Goal: Information Seeking & Learning: Learn about a topic

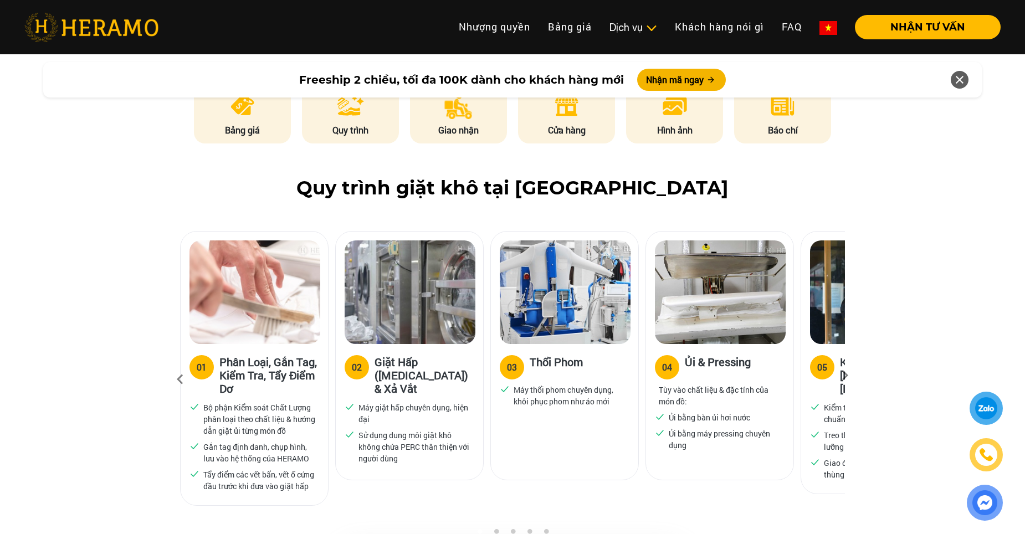
scroll to position [610, 0]
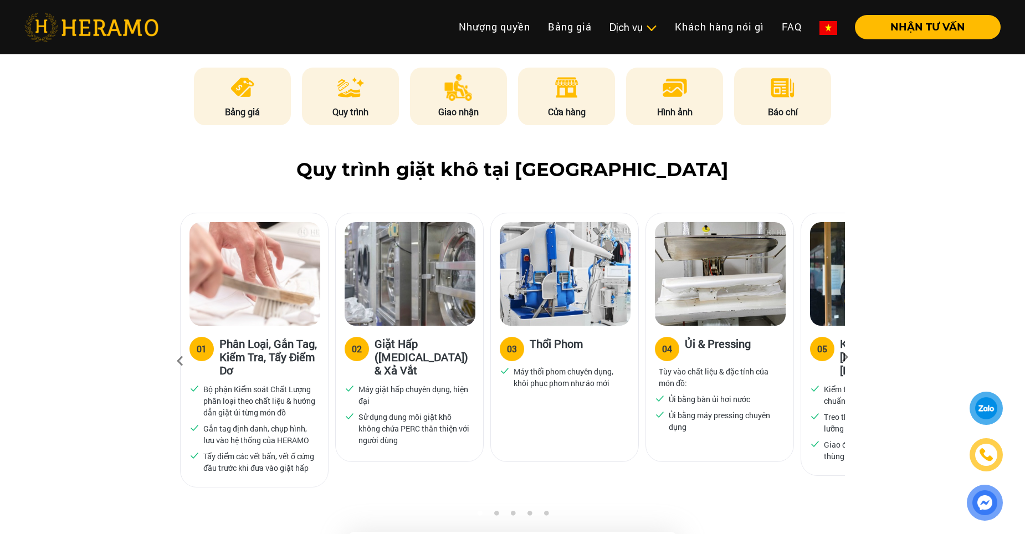
click at [849, 357] on icon at bounding box center [845, 360] width 20 height 7
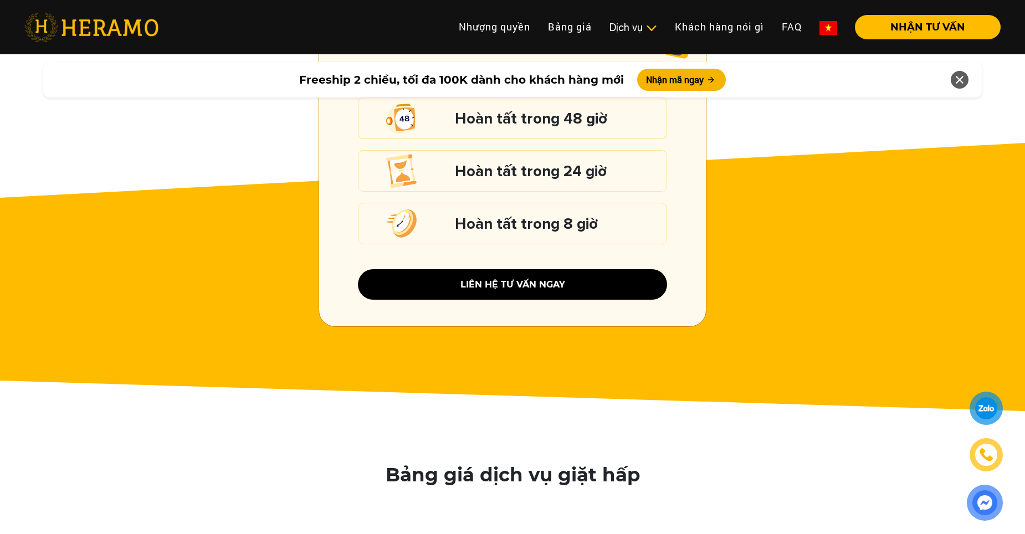
scroll to position [1607, 0]
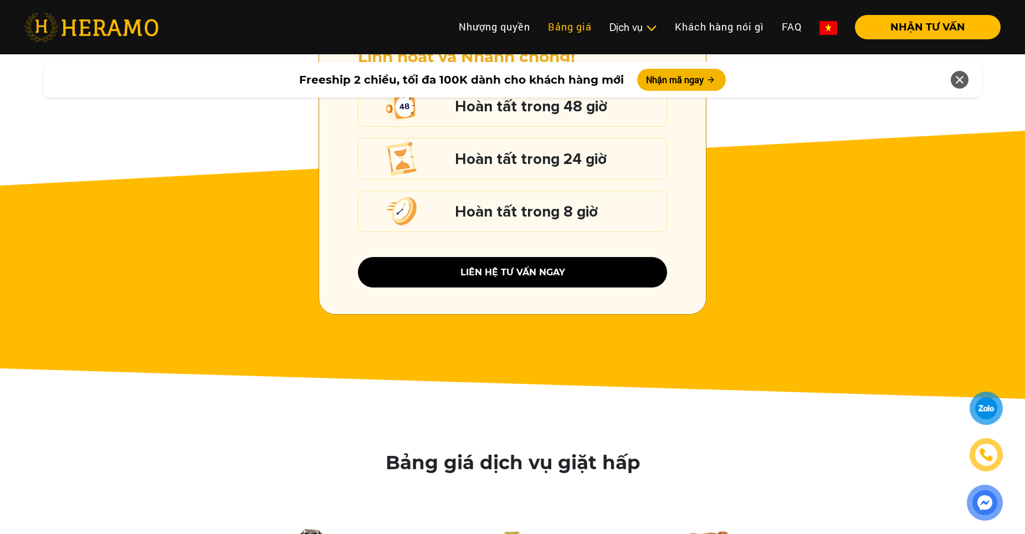
click at [563, 30] on link "Bảng giá" at bounding box center [570, 27] width 62 height 24
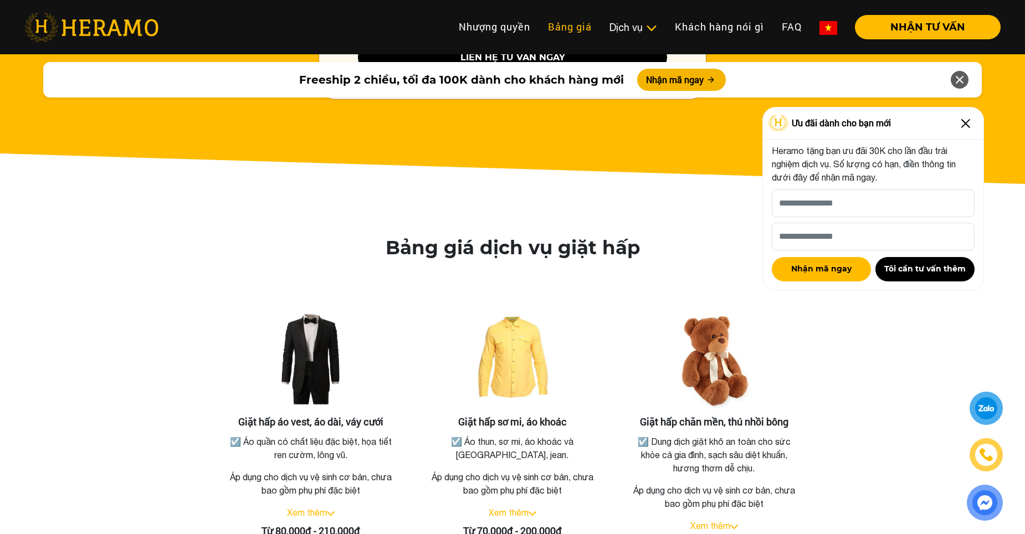
scroll to position [1878, 0]
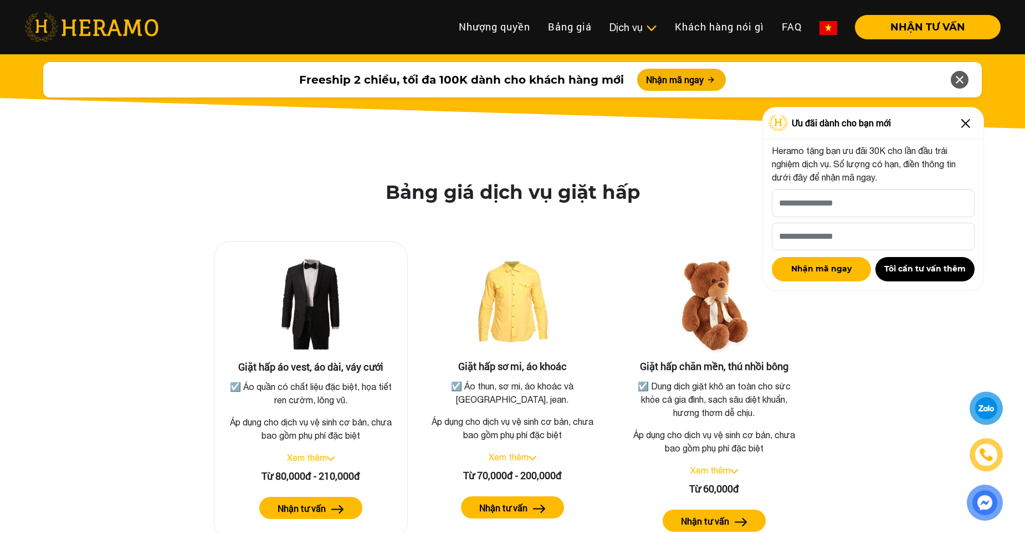
click at [329, 457] on img at bounding box center [331, 459] width 8 height 4
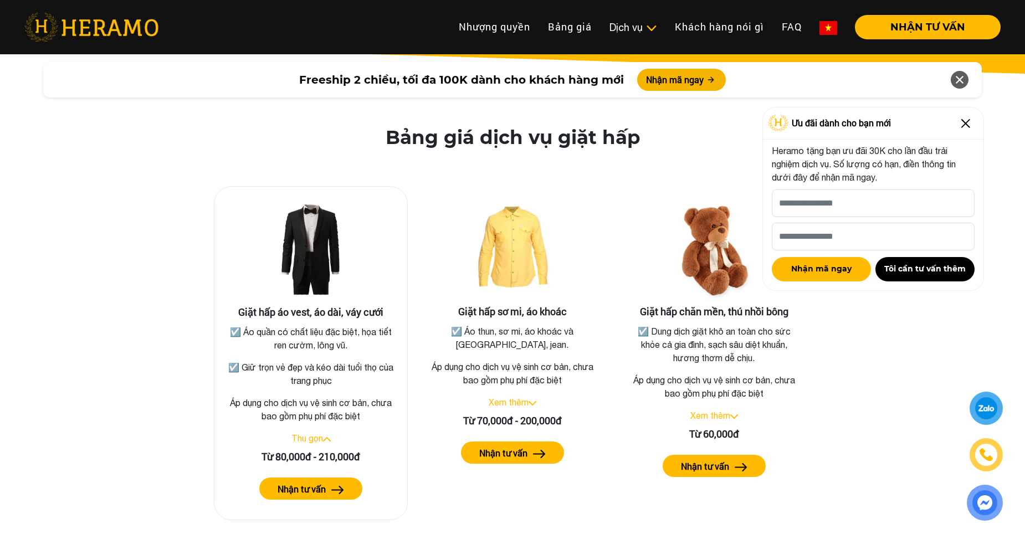
scroll to position [1933, 0]
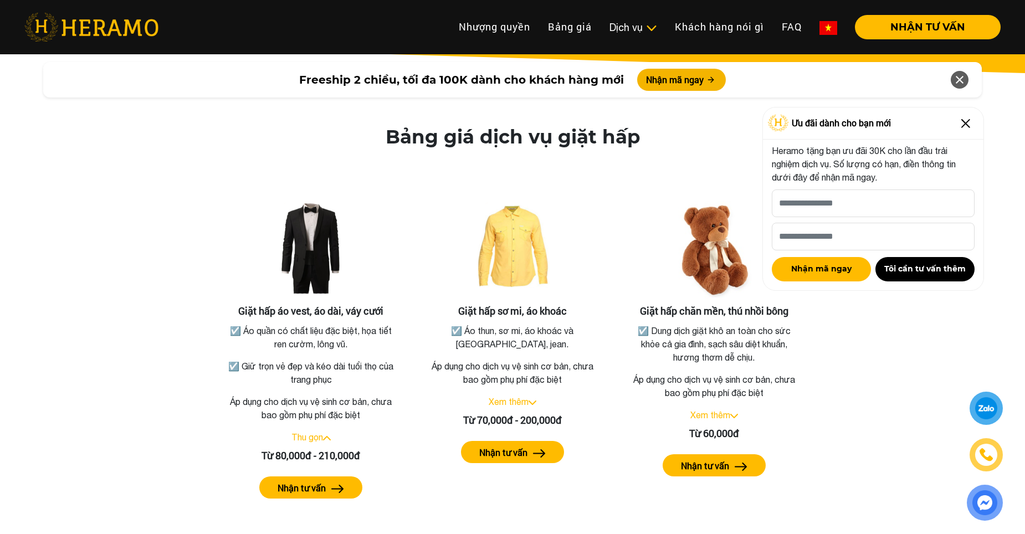
scroll to position [1607, 0]
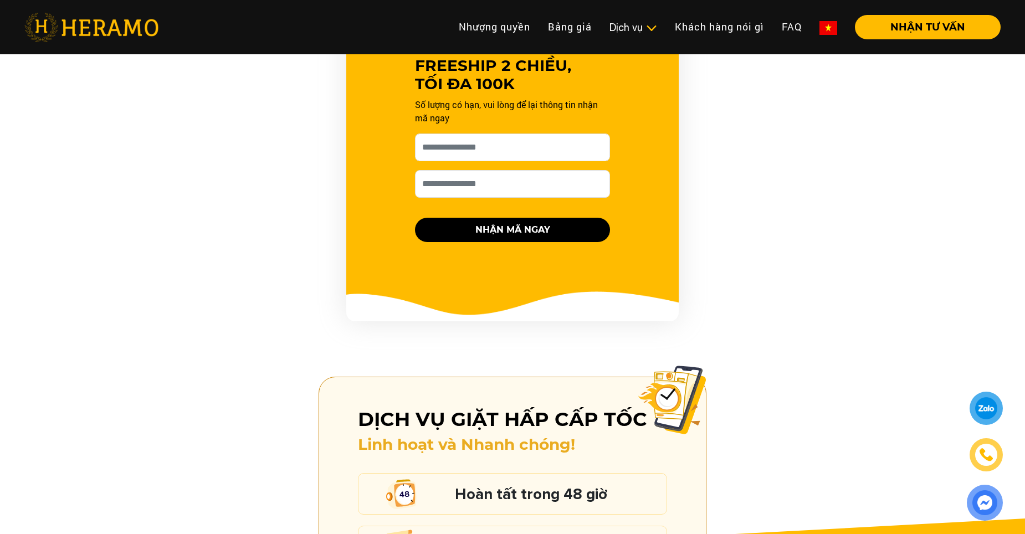
scroll to position [1552, 0]
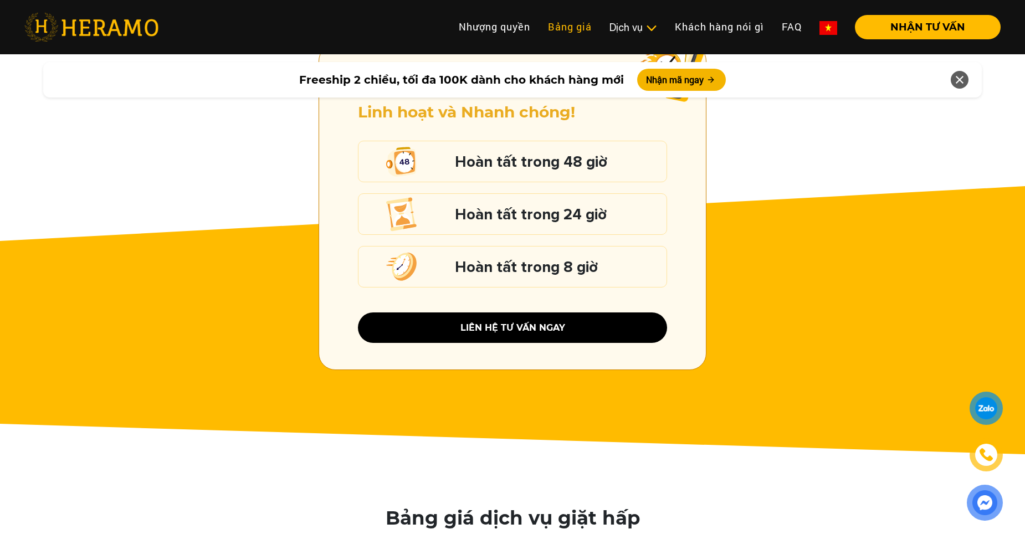
click at [572, 28] on link "Bảng giá" at bounding box center [570, 27] width 62 height 24
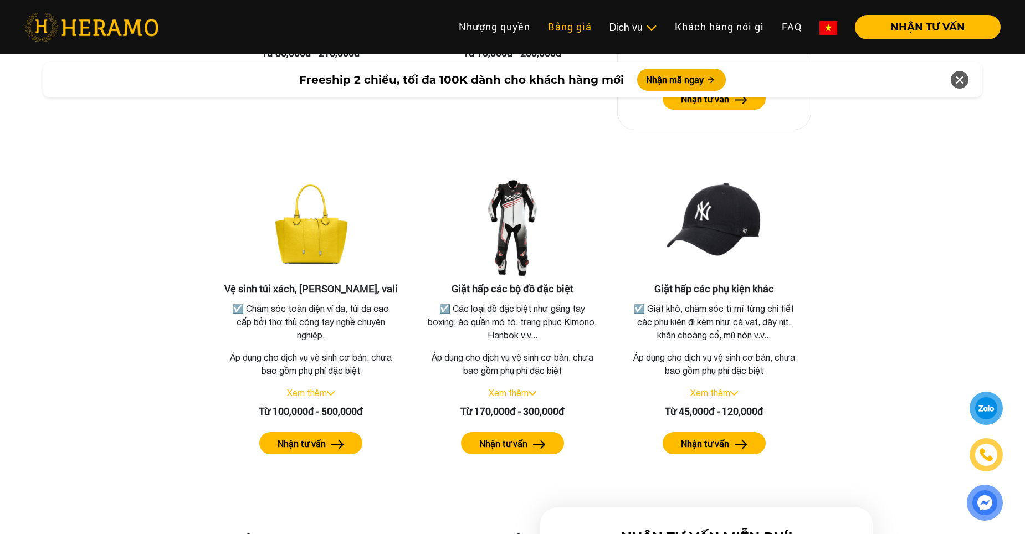
scroll to position [2321, 0]
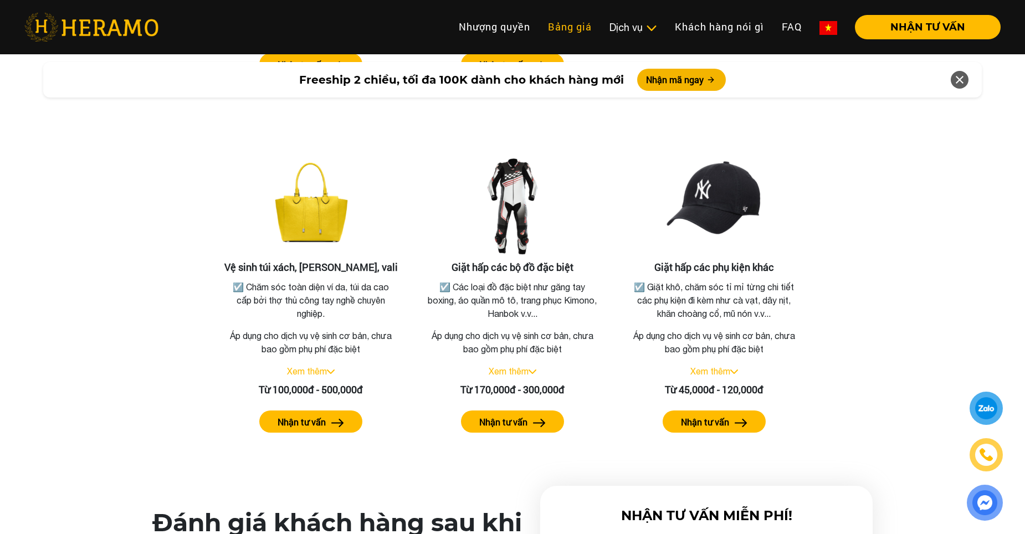
scroll to position [1552, 0]
